Goal: Task Accomplishment & Management: Use online tool/utility

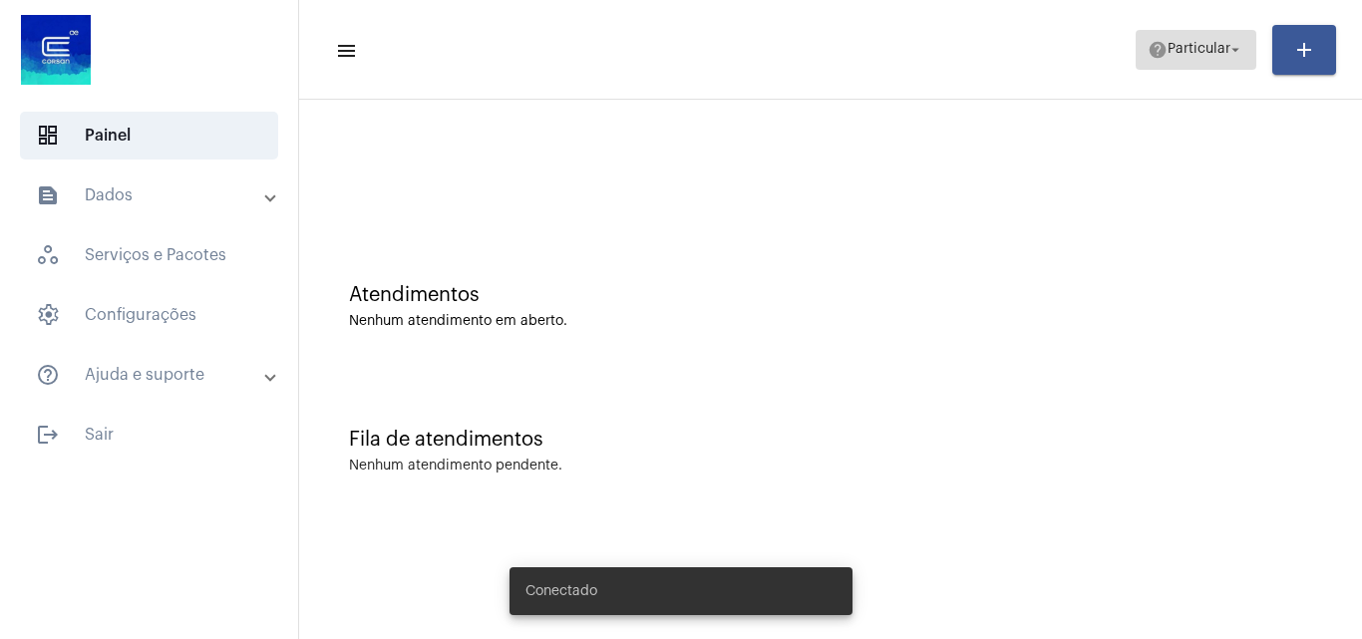
click at [1173, 38] on span "help Particular arrow_drop_down" at bounding box center [1196, 49] width 97 height 36
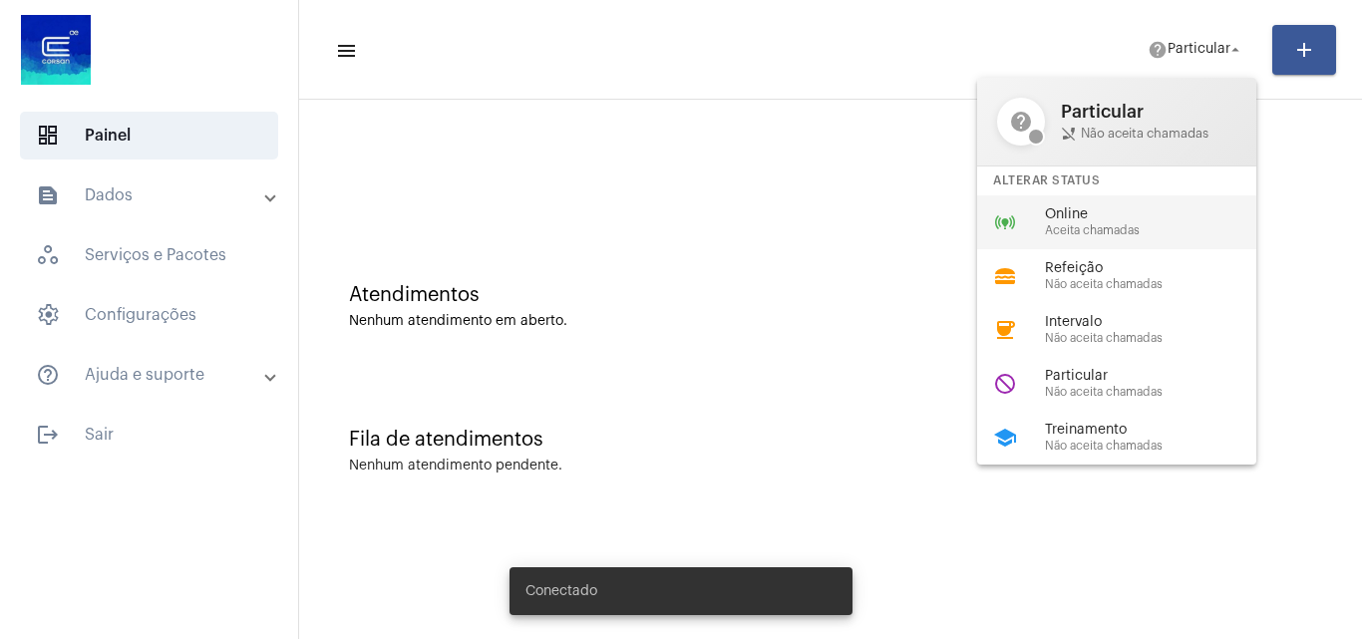
click at [1128, 220] on span "Online" at bounding box center [1158, 214] width 227 height 15
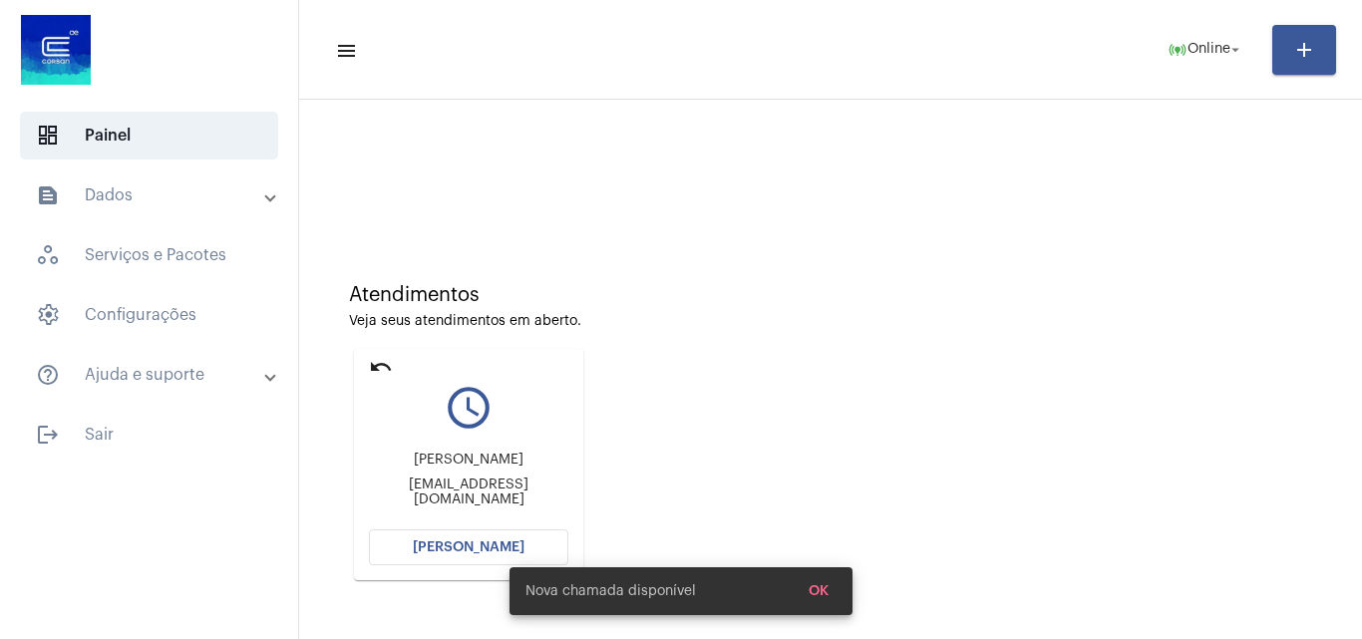
click at [438, 547] on span "[PERSON_NAME]" at bounding box center [469, 548] width 112 height 14
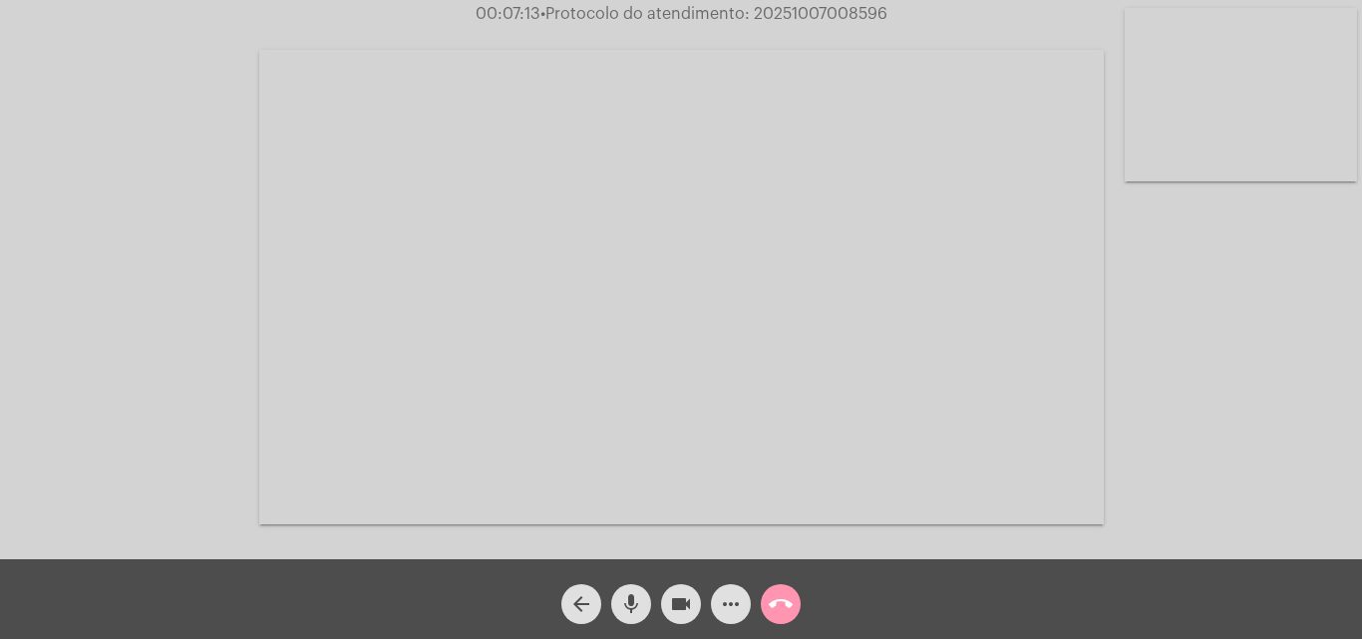
click at [777, 11] on span "• Protocolo do atendimento: 20251007008596" at bounding box center [714, 14] width 347 height 16
copy span "20251007008596"
click at [781, 599] on mat-icon "call_end" at bounding box center [781, 604] width 24 height 24
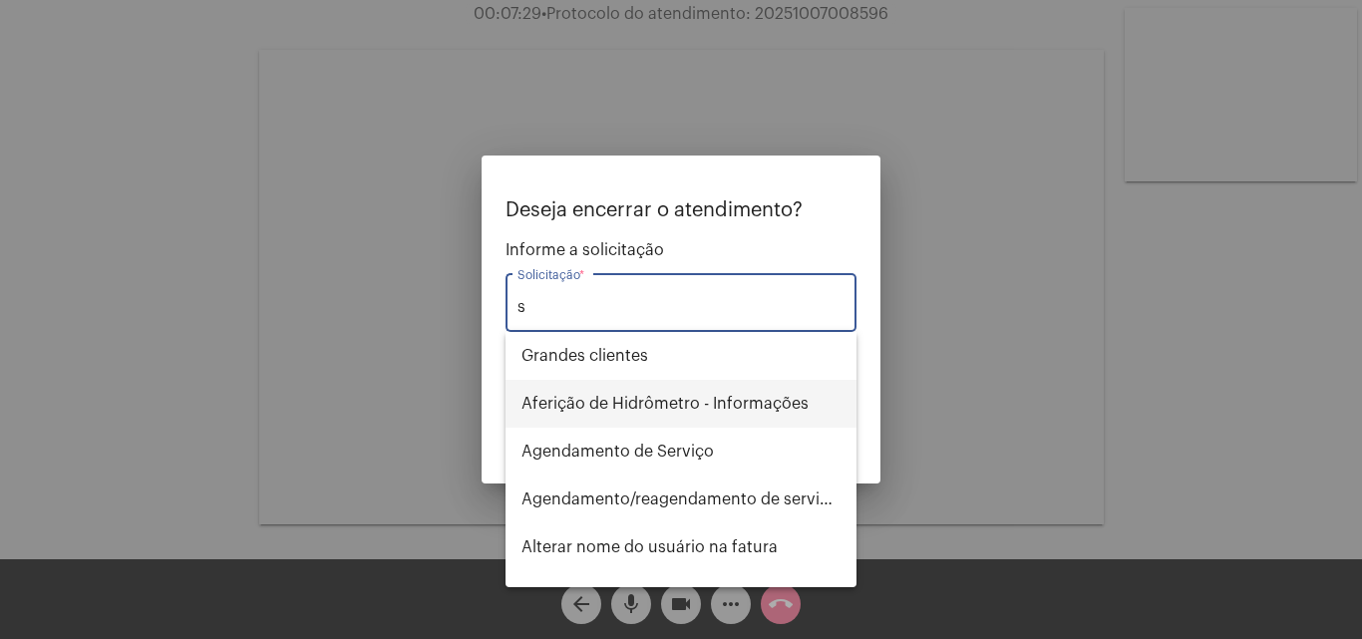
click at [611, 406] on span "Aferição de Hidrômetro - Informações" at bounding box center [681, 404] width 319 height 48
type input "Aferição de Hidrômetro - Informações"
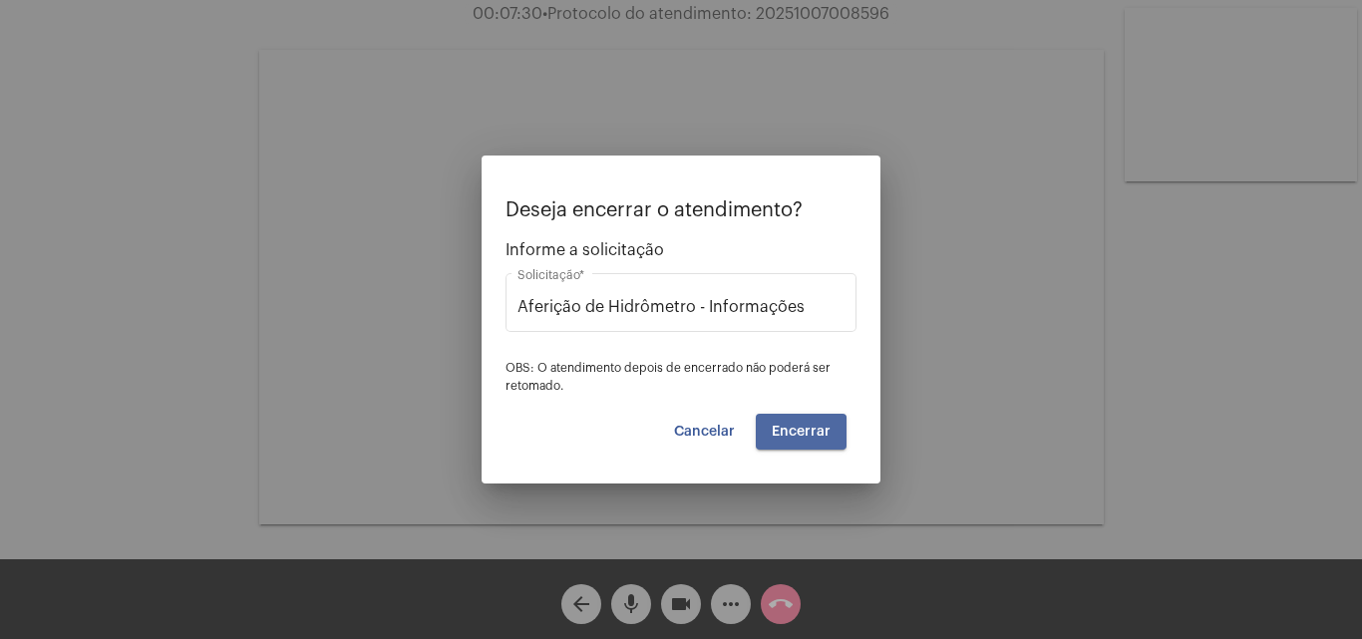
click at [801, 432] on span "Encerrar" at bounding box center [801, 432] width 59 height 14
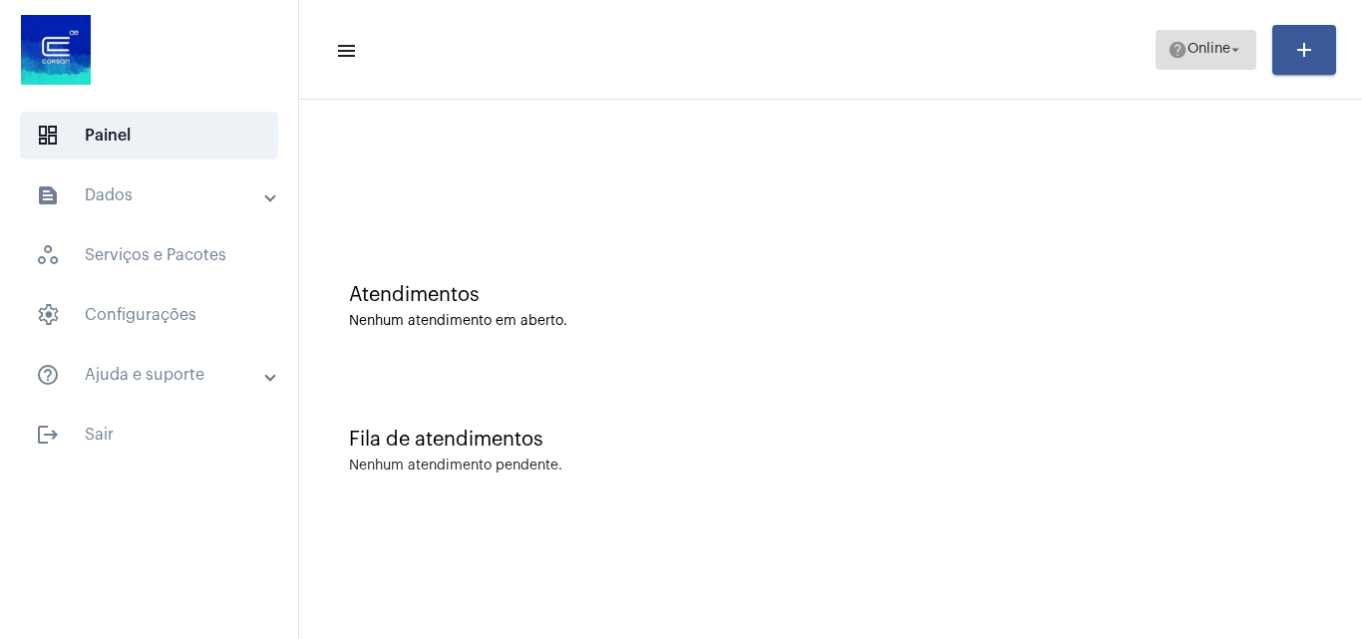
click at [1192, 50] on span "Online" at bounding box center [1209, 50] width 43 height 14
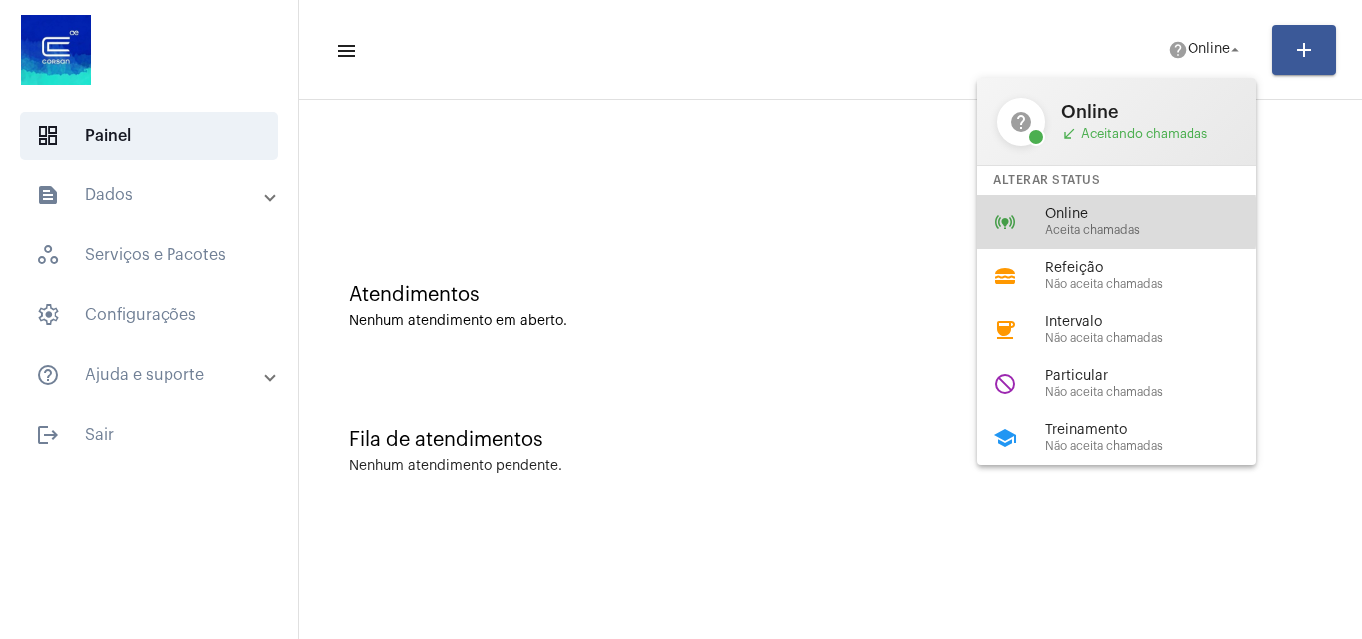
click at [1102, 221] on div "Online Aceita chamadas" at bounding box center [1158, 222] width 227 height 30
